Goal: Task Accomplishment & Management: Use online tool/utility

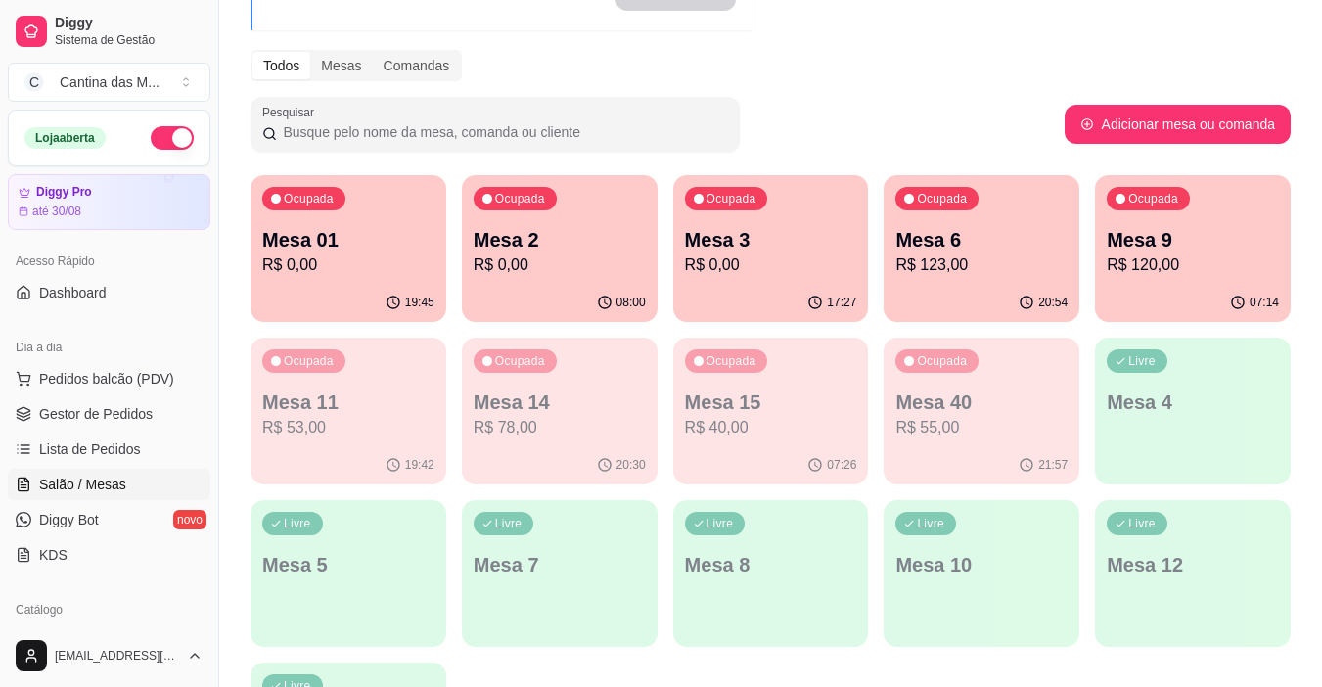
scroll to position [294, 0]
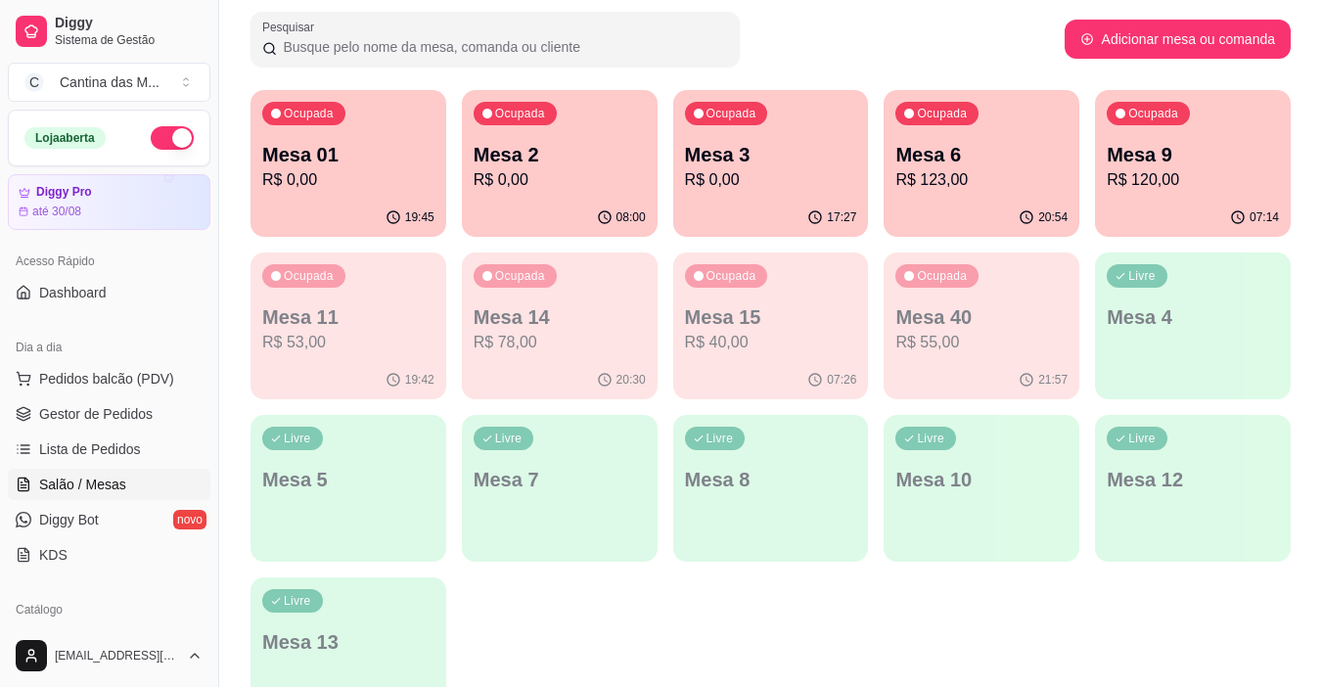
click at [343, 444] on div "Livre Mesa 5" at bounding box center [349, 476] width 196 height 123
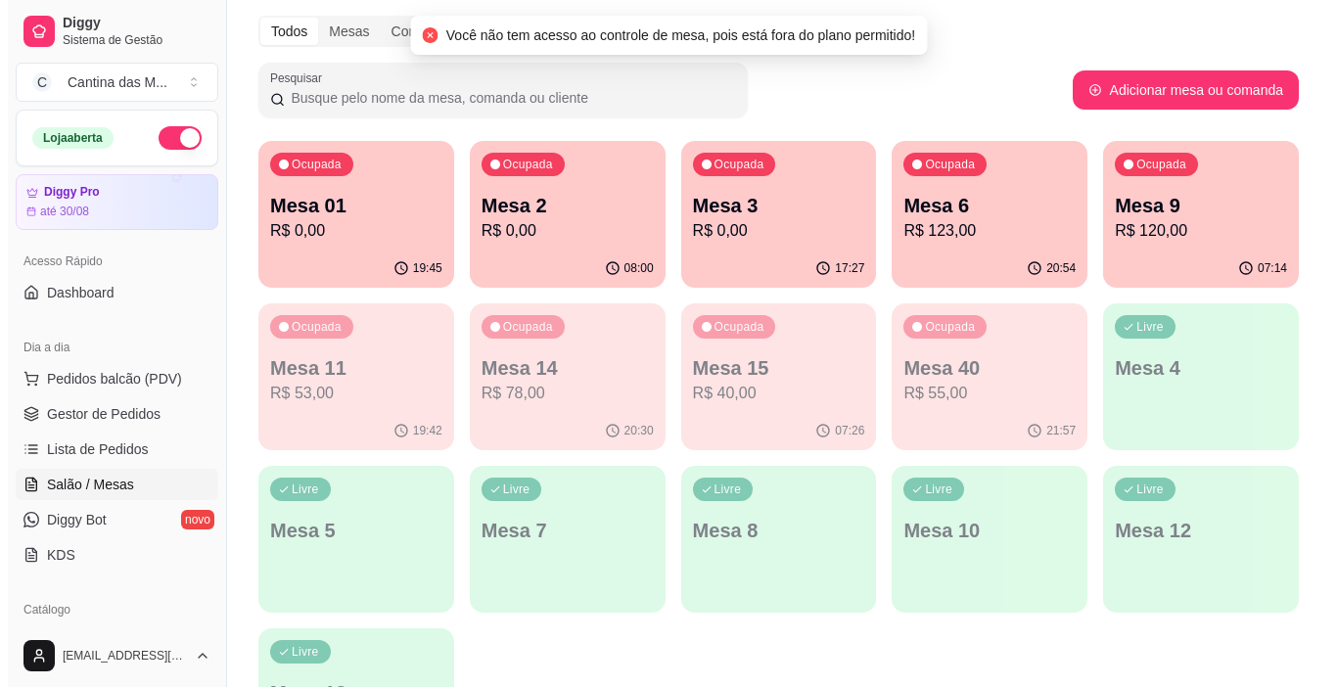
scroll to position [0, 0]
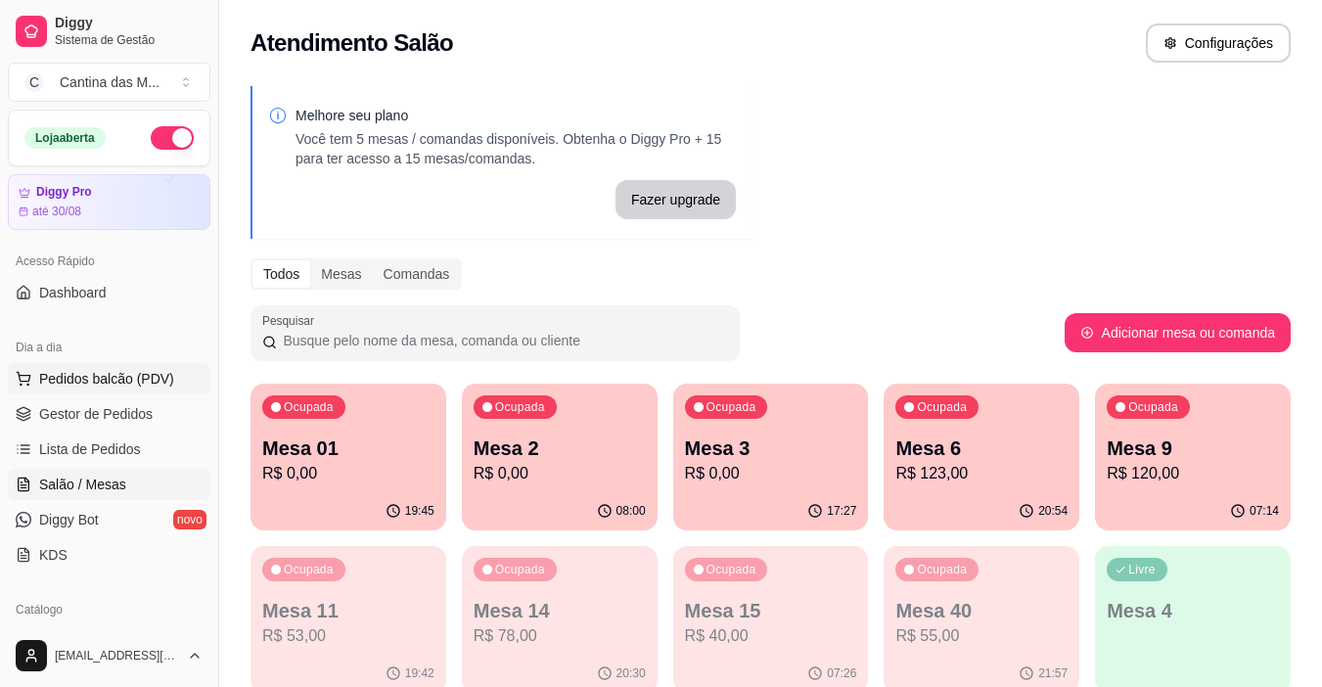
click at [73, 371] on span "Pedidos balcão (PDV)" at bounding box center [106, 379] width 135 height 20
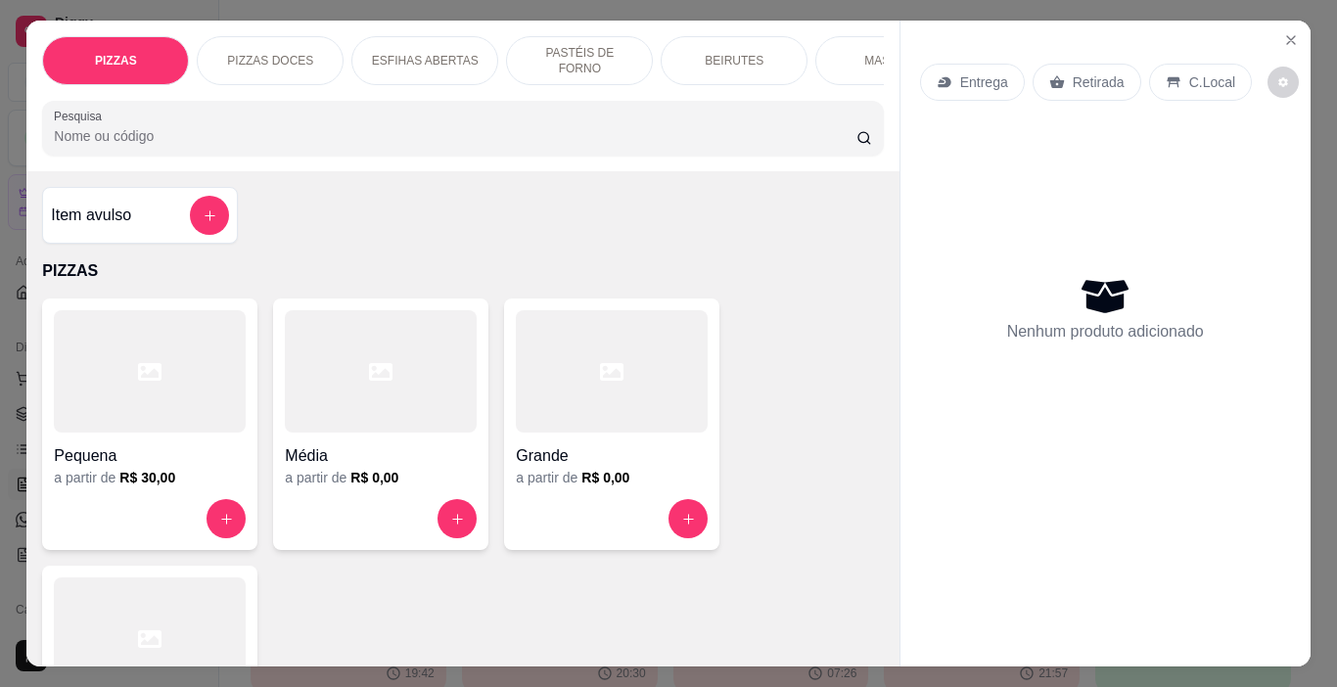
click at [633, 433] on div "Grande" at bounding box center [612, 450] width 192 height 35
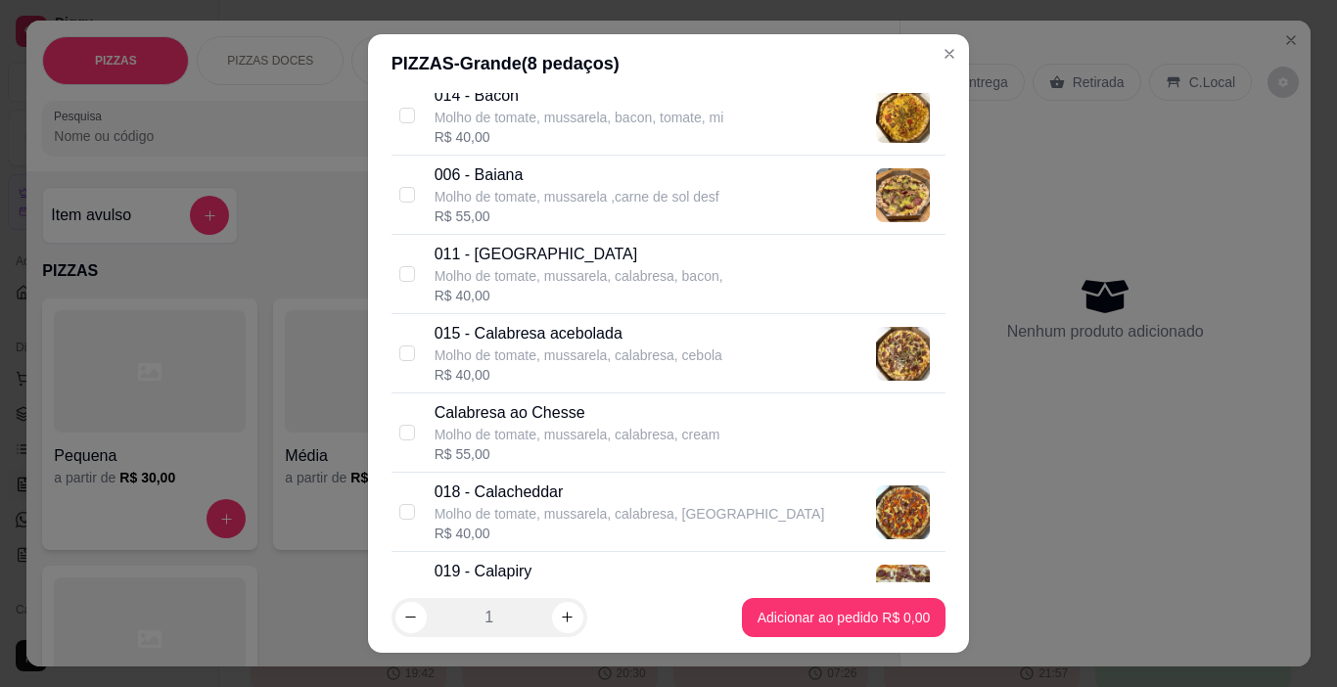
scroll to position [587, 0]
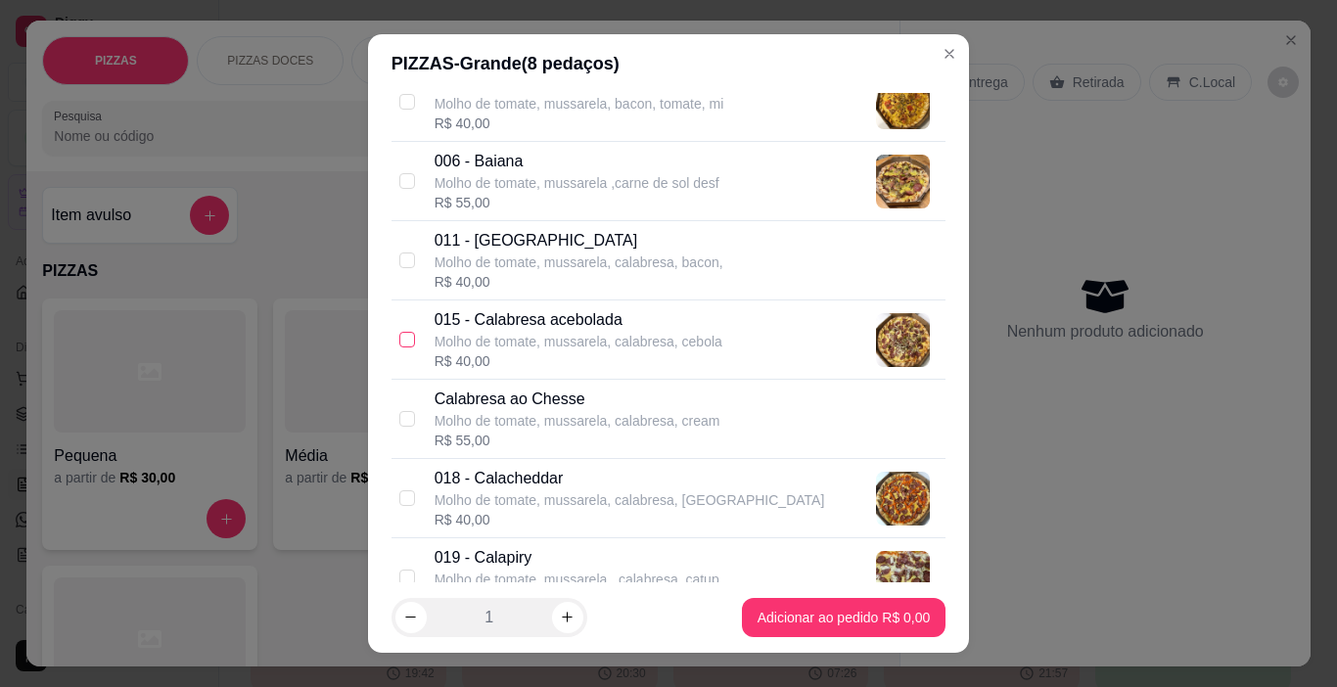
click at [399, 341] on input "checkbox" at bounding box center [407, 340] width 16 height 16
checkbox input "true"
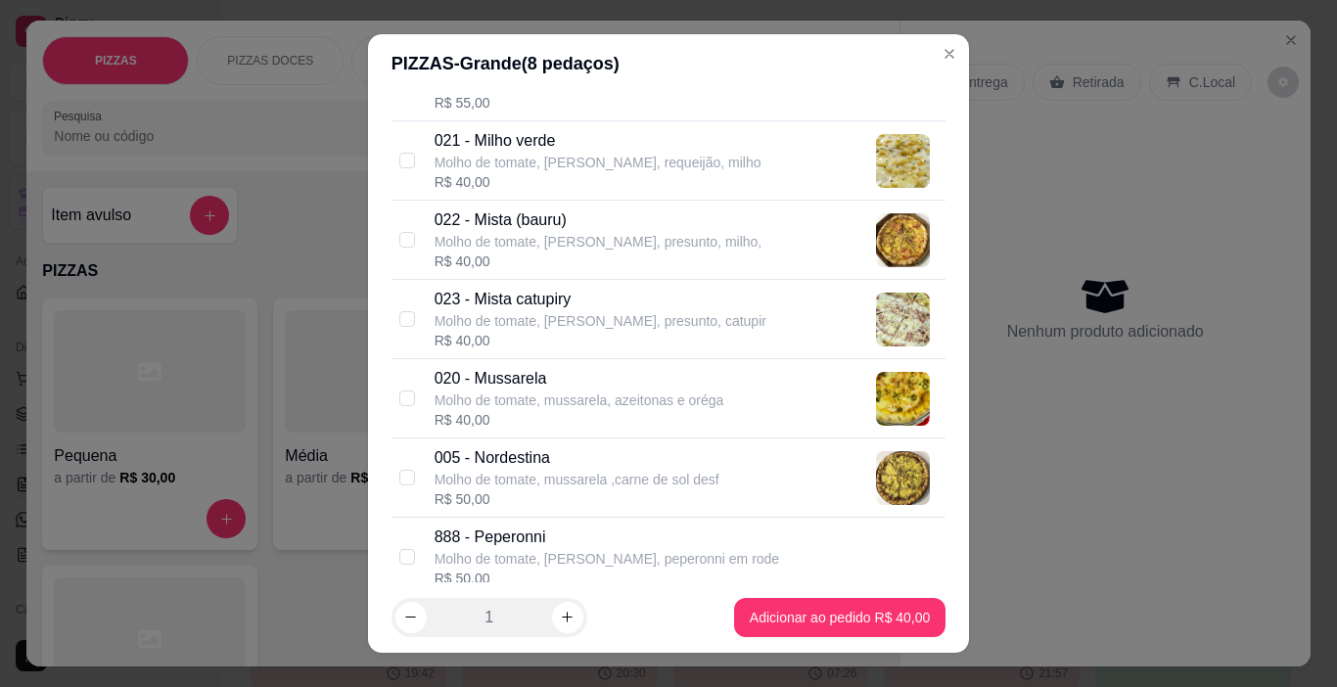
scroll to position [2349, 0]
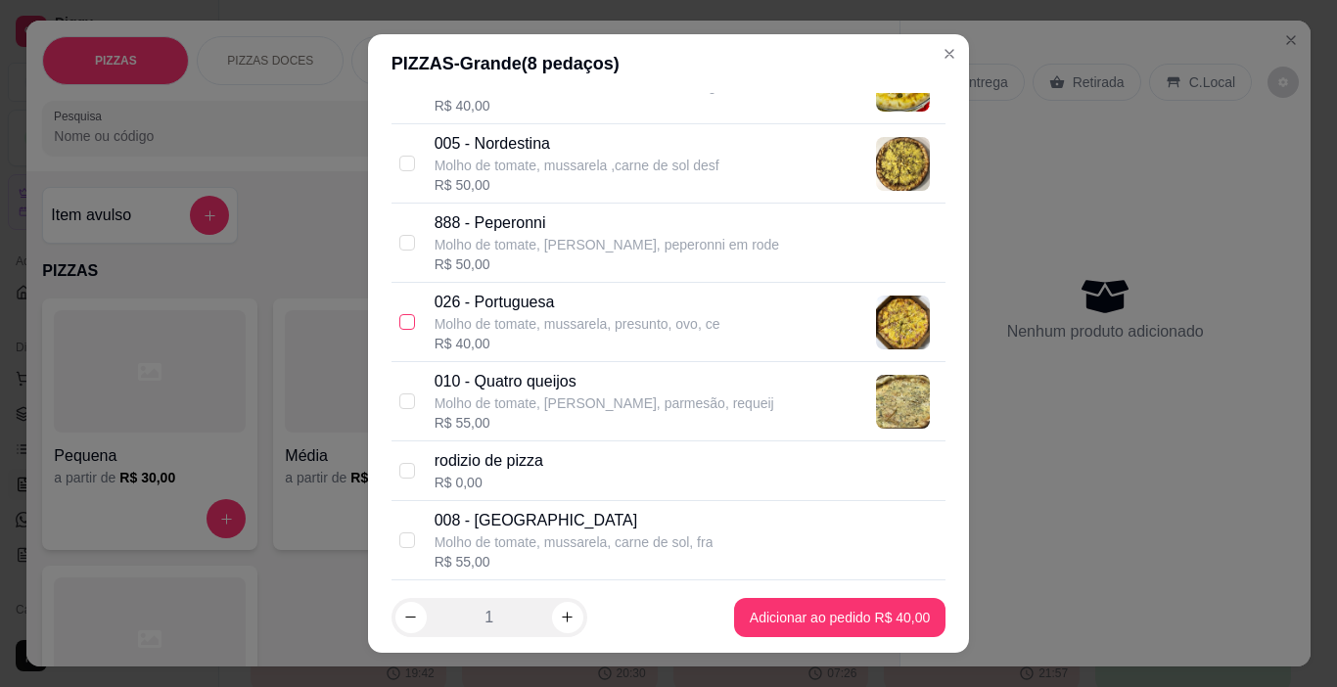
click at [401, 324] on input "checkbox" at bounding box center [407, 322] width 16 height 16
checkbox input "true"
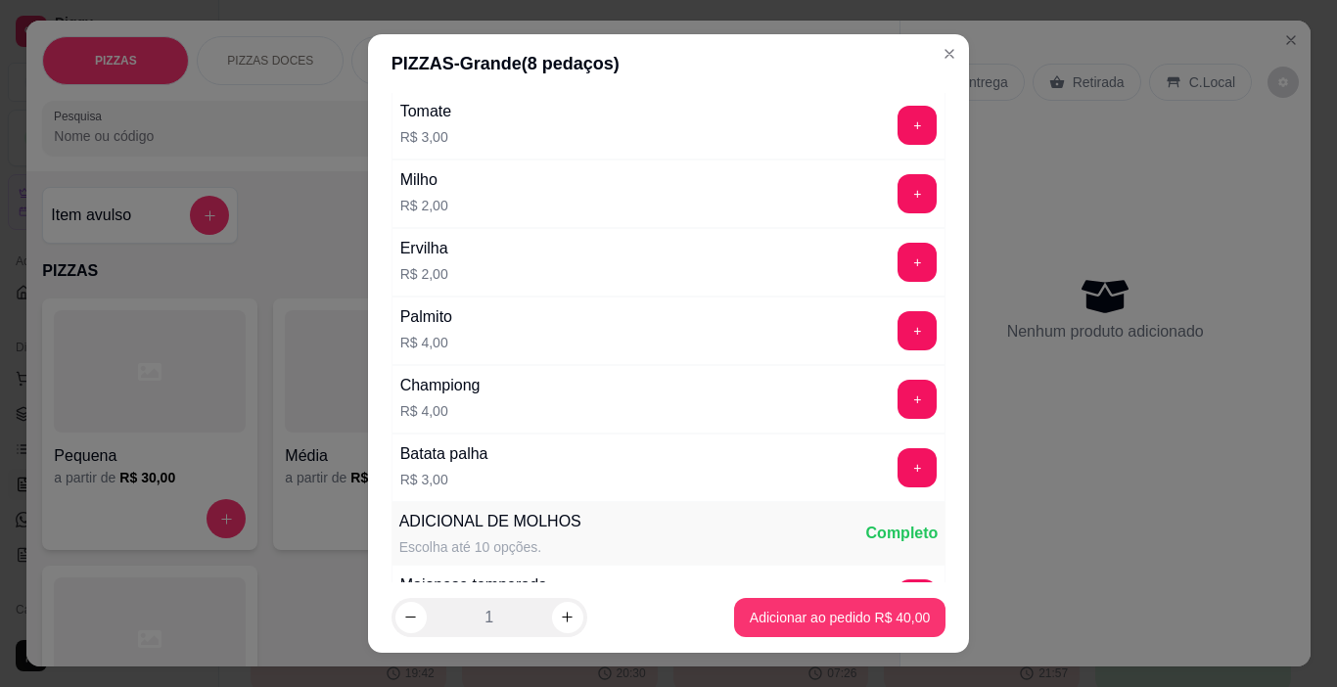
scroll to position [4218, 0]
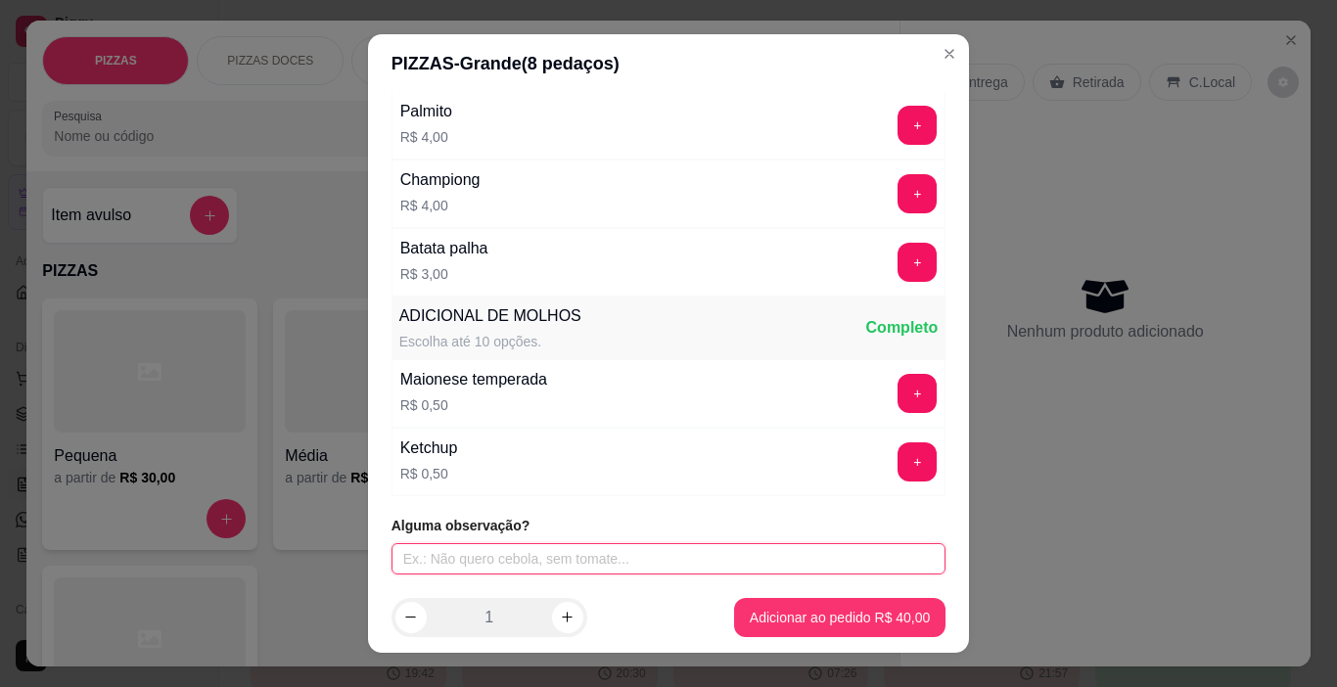
click at [564, 557] on input "text" at bounding box center [668, 558] width 555 height 31
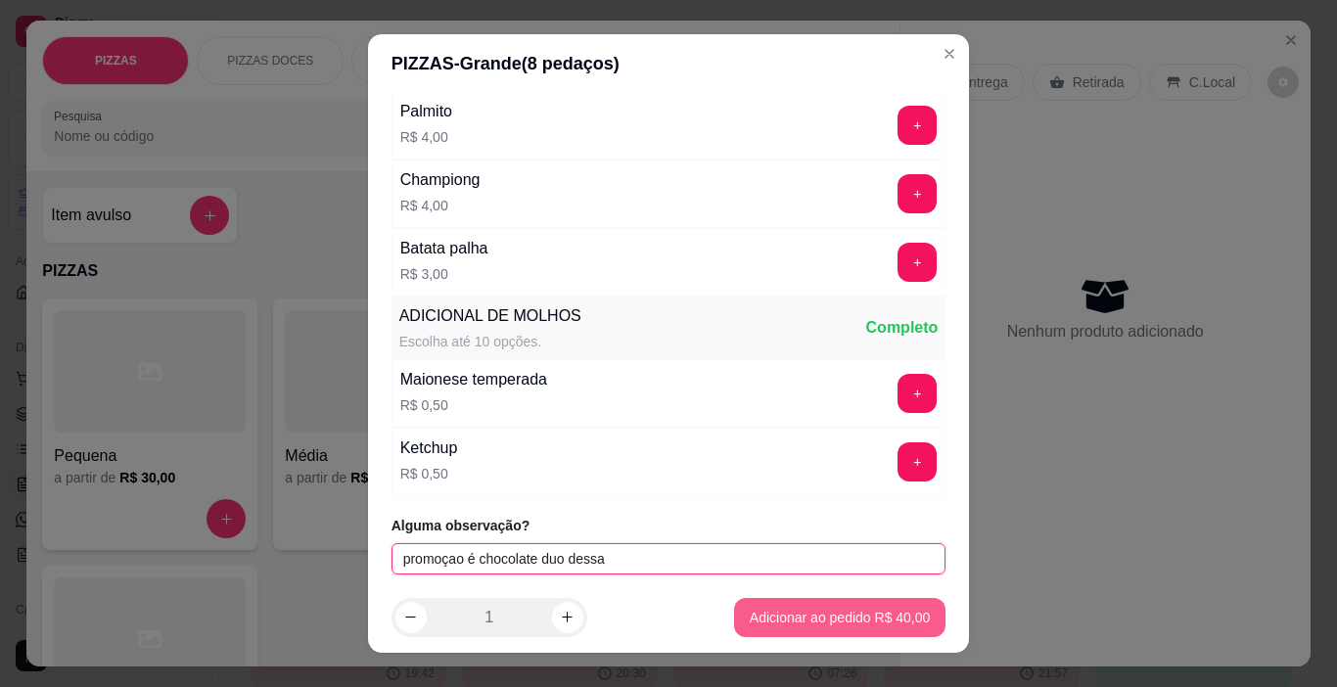
type input "promoçao é chocolate duo dessa"
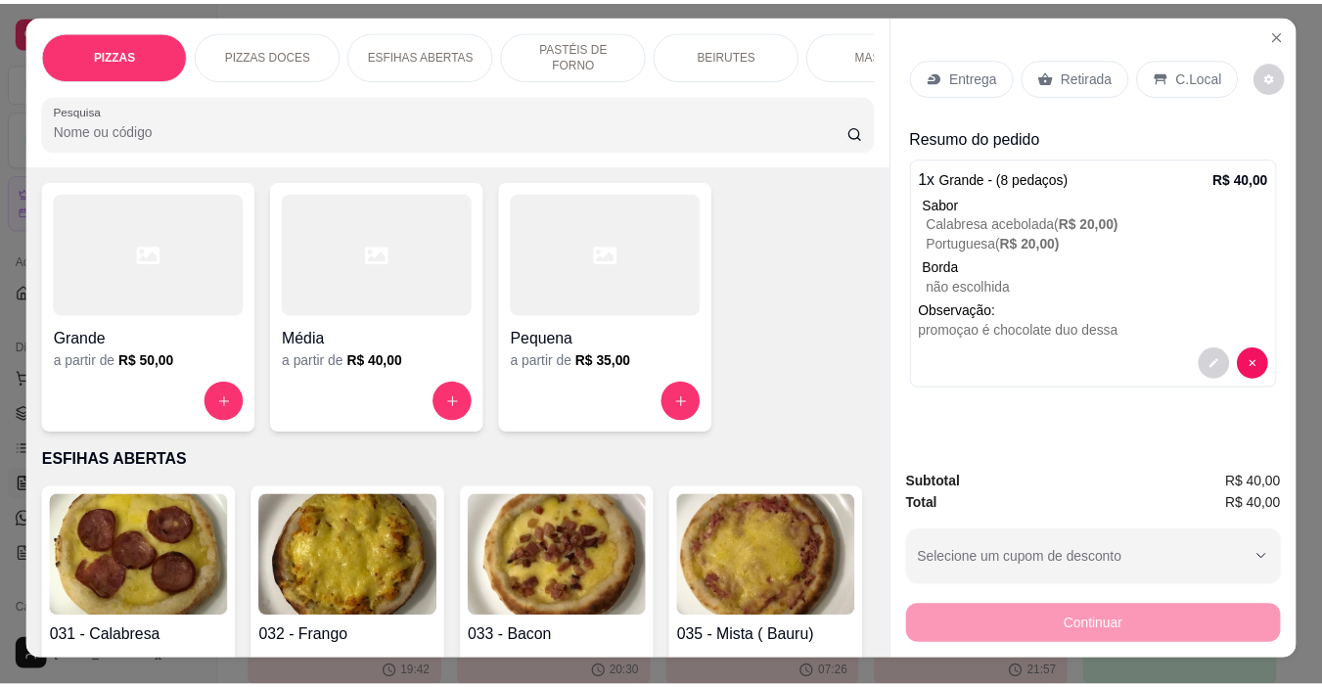
scroll to position [0, 0]
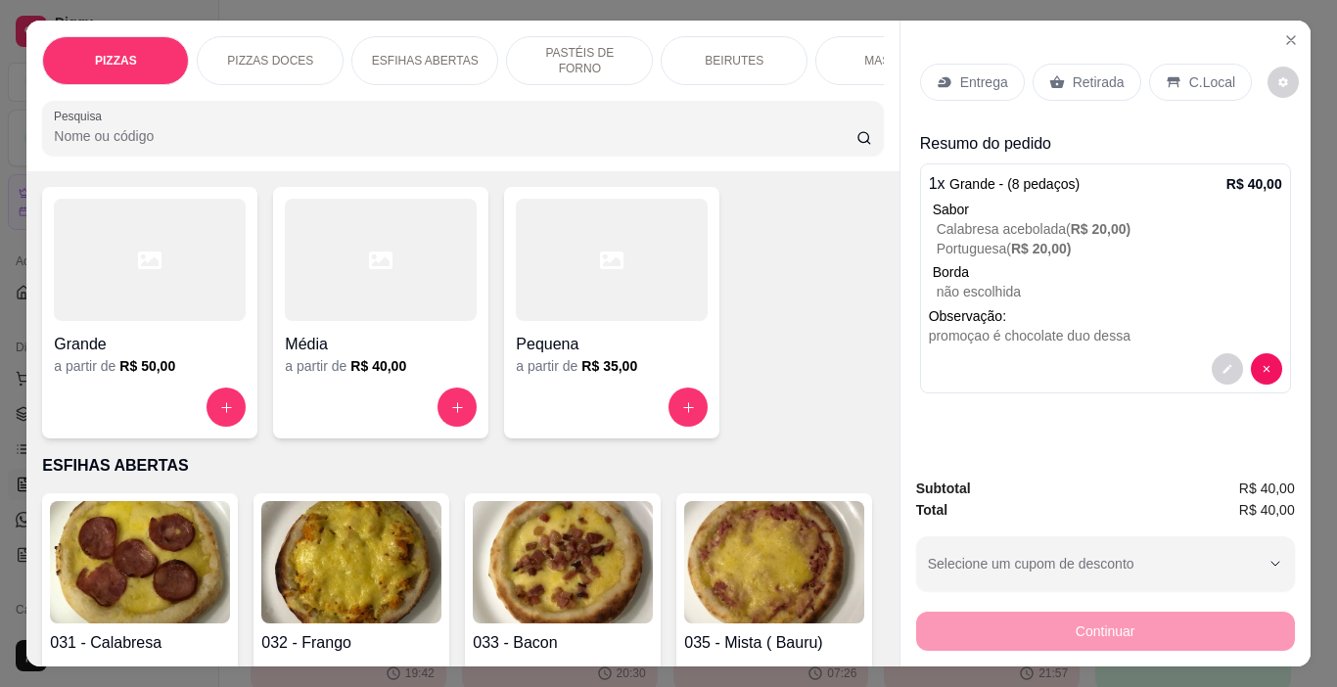
click at [1073, 79] on p "Retirada" at bounding box center [1099, 82] width 52 height 20
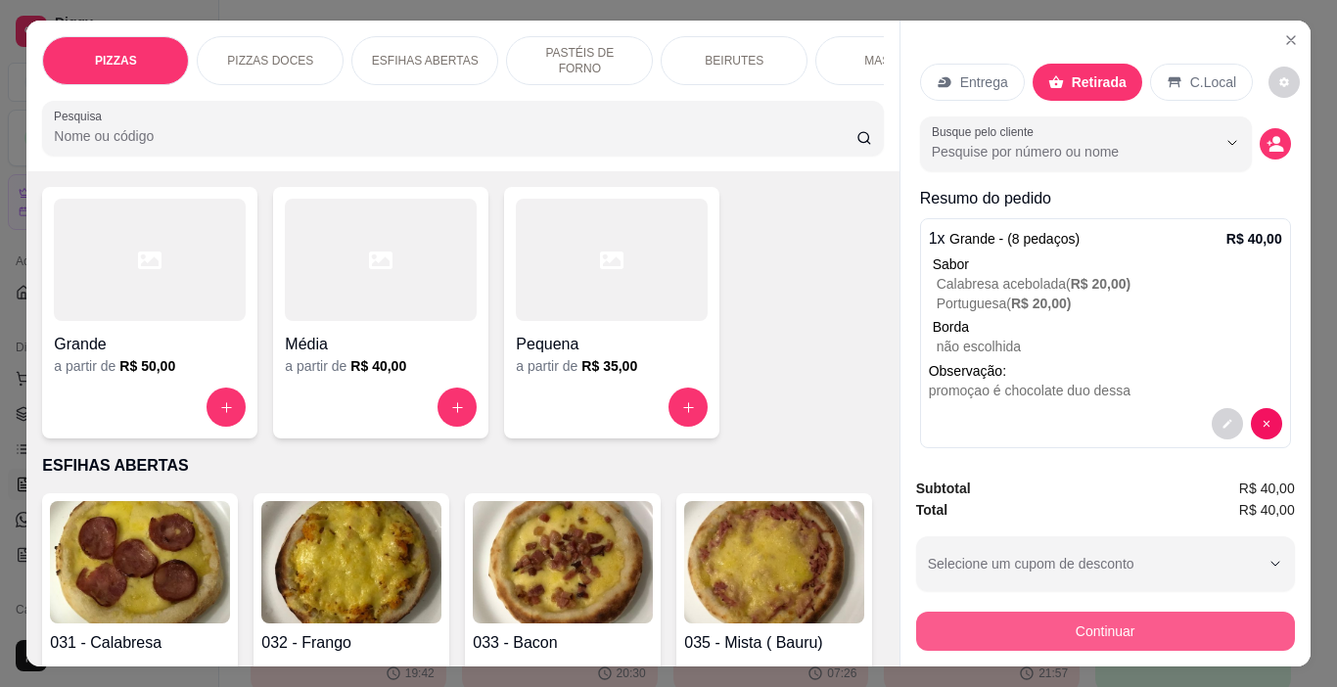
click at [1138, 619] on button "Continuar" at bounding box center [1105, 631] width 379 height 39
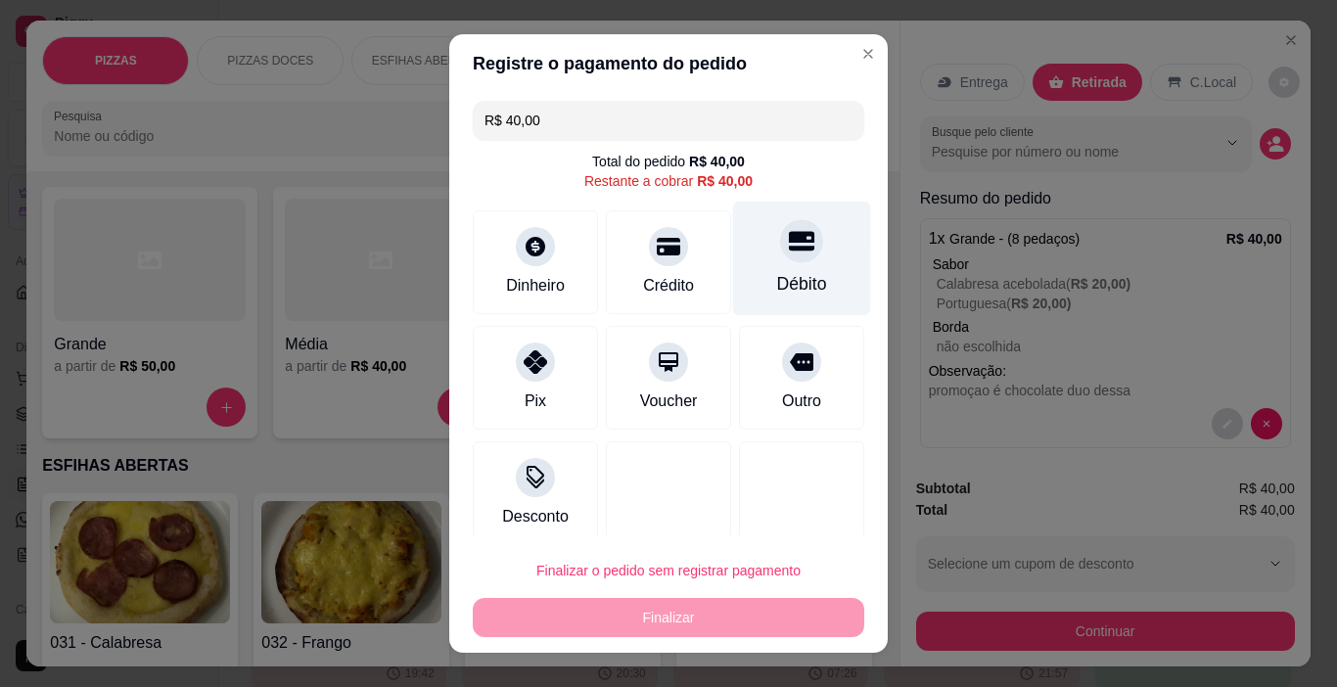
click at [789, 240] on icon at bounding box center [801, 242] width 25 height 20
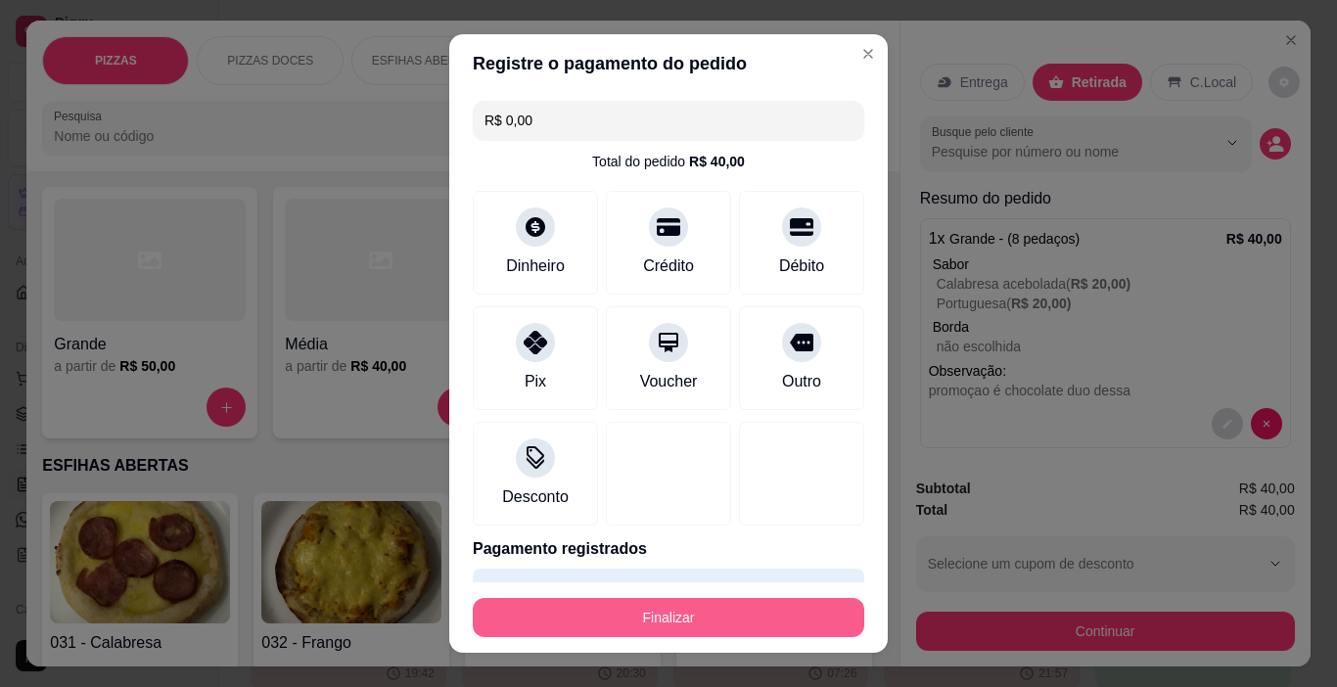
click at [695, 623] on button "Finalizar" at bounding box center [668, 617] width 391 height 39
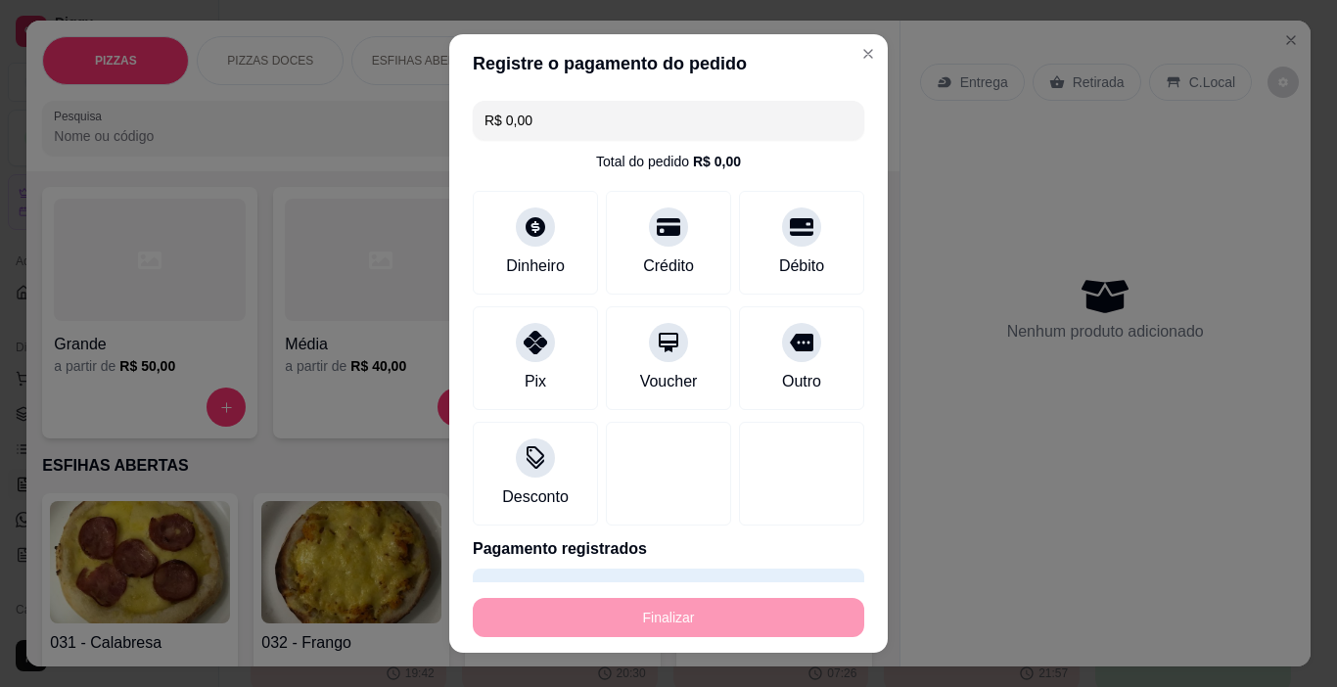
type input "-R$ 40,00"
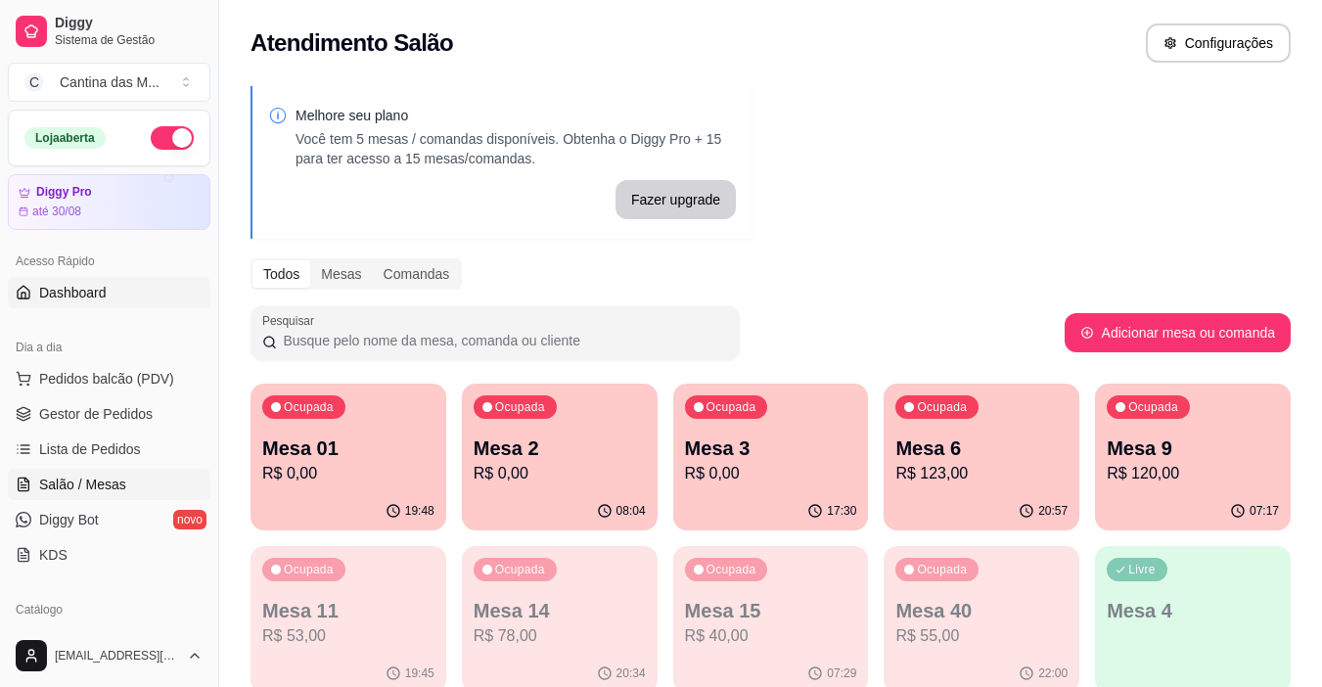
click at [106, 295] on link "Dashboard" at bounding box center [109, 292] width 203 height 31
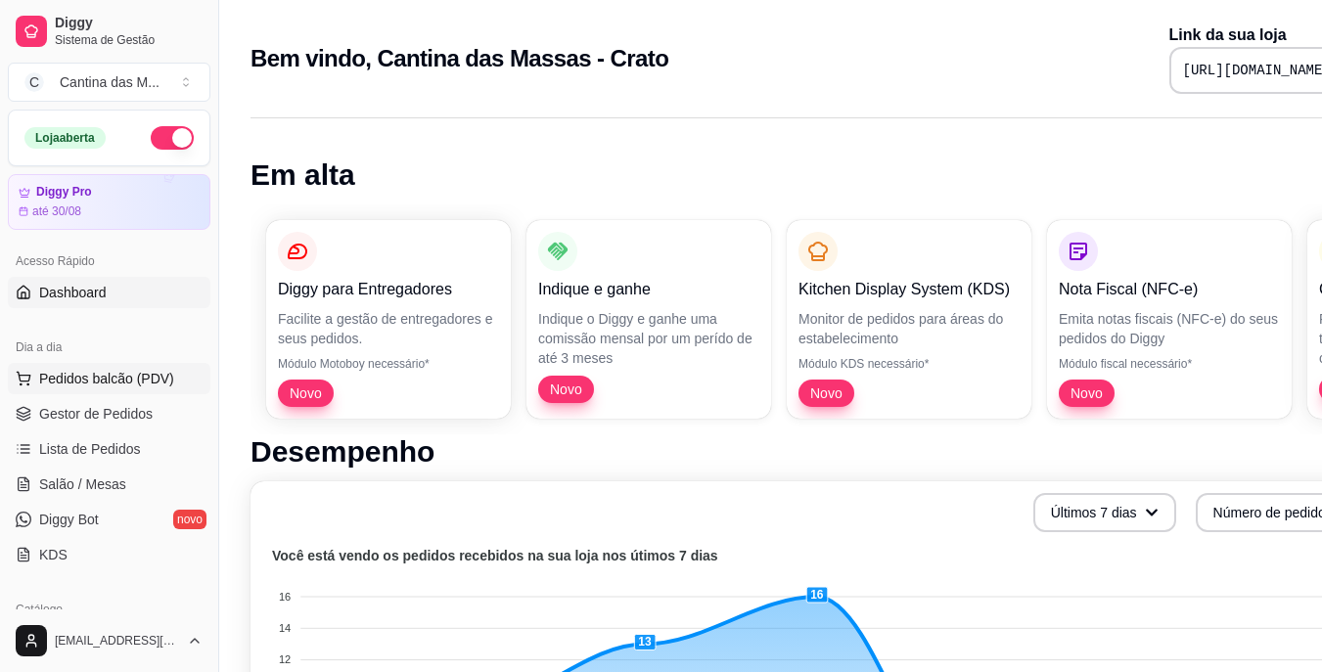
click at [88, 382] on span "Pedidos balcão (PDV)" at bounding box center [106, 379] width 135 height 20
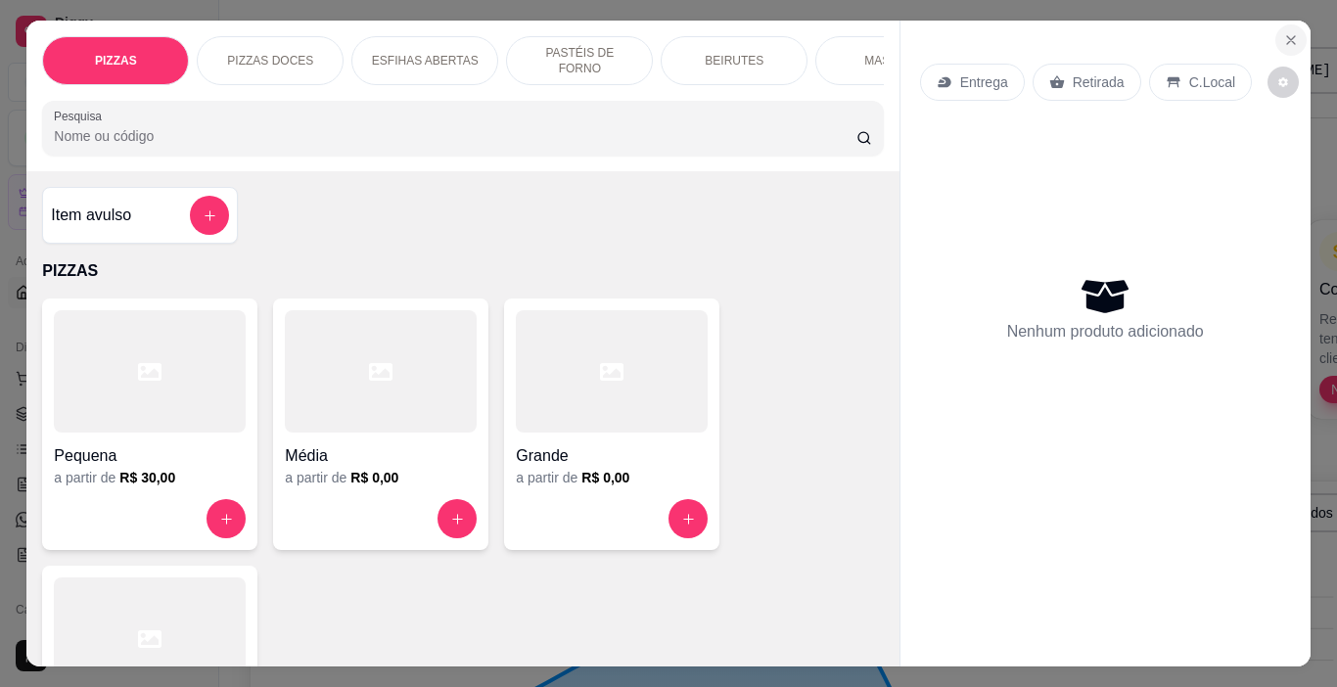
click at [1283, 32] on icon "Close" at bounding box center [1291, 40] width 16 height 16
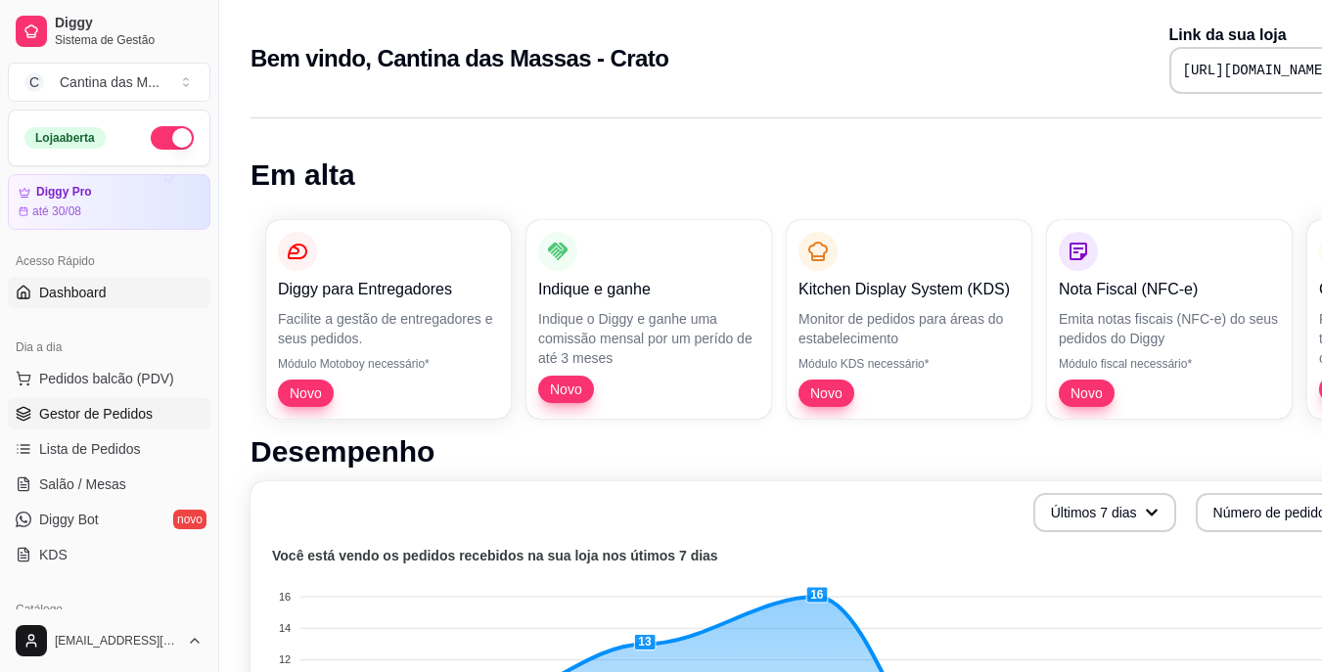
click at [91, 416] on span "Gestor de Pedidos" at bounding box center [96, 414] width 114 height 20
click at [59, 409] on span "Gestor de Pedidos" at bounding box center [96, 414] width 114 height 20
